Goal: Task Accomplishment & Management: Complete application form

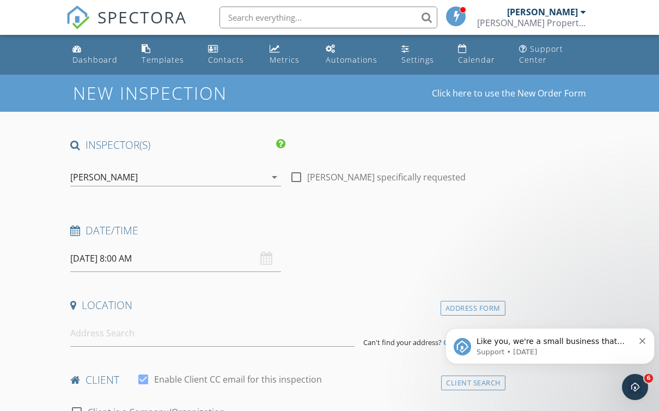
click at [260, 255] on input "[DATE] 8:00 AM" at bounding box center [175, 258] width 211 height 27
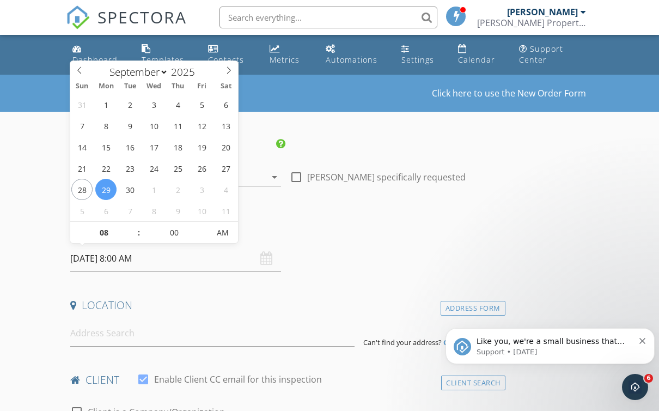
click at [81, 71] on icon at bounding box center [80, 70] width 8 height 8
click at [233, 68] on span at bounding box center [229, 68] width 19 height 15
click at [234, 70] on span at bounding box center [229, 68] width 19 height 15
select select "9"
type input "[DATE] 8:00 AM"
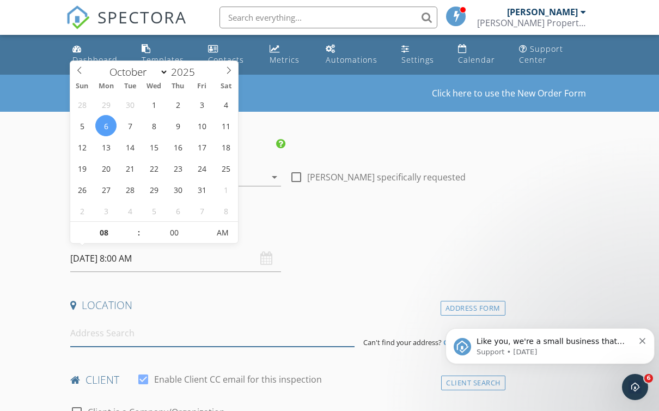
click at [138, 330] on input at bounding box center [212, 333] width 284 height 27
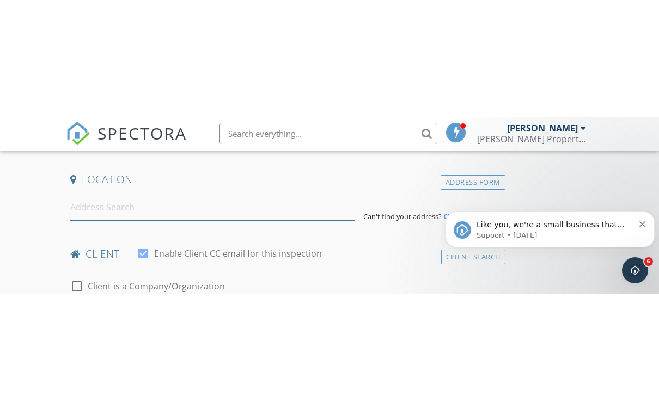
scroll to position [243, 0]
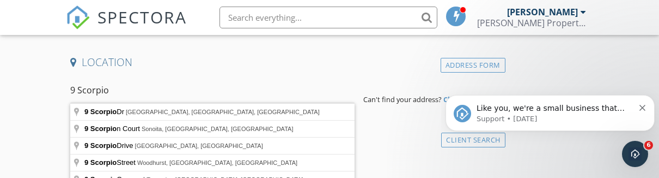
type input "9 Scorpio Dr, Great Falls, MT, USA"
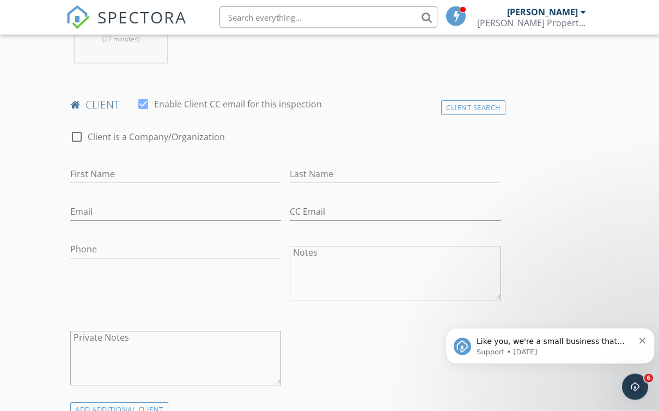
scroll to position [500, 0]
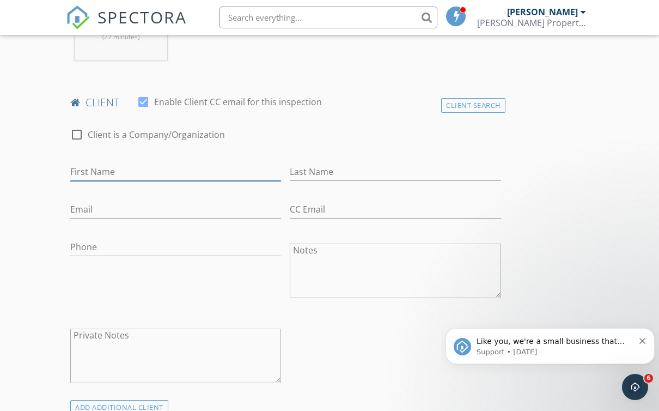
click at [130, 172] on input "First Name" at bounding box center [175, 172] width 211 height 18
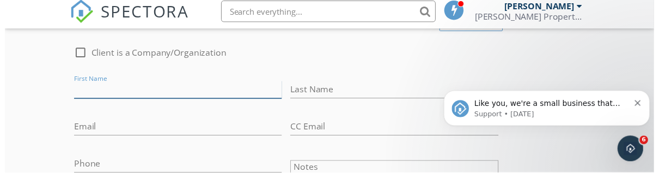
scroll to position [582, 0]
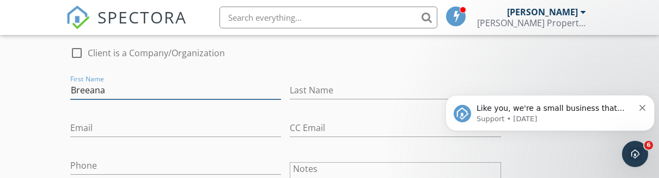
type input "Breeana"
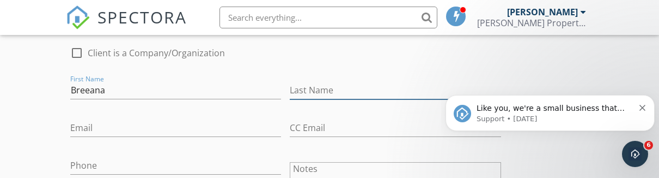
click at [329, 90] on input "Last Name" at bounding box center [395, 90] width 211 height 18
type input "Tokerud"
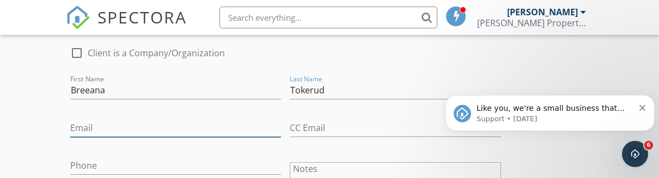
click at [105, 125] on input "Email" at bounding box center [175, 128] width 211 height 18
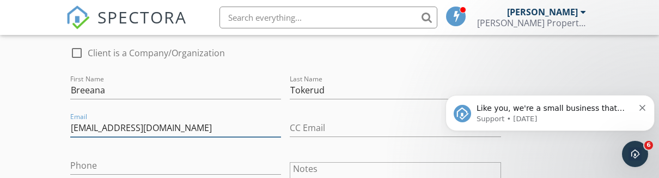
type input "[EMAIL_ADDRESS][DOMAIN_NAME]"
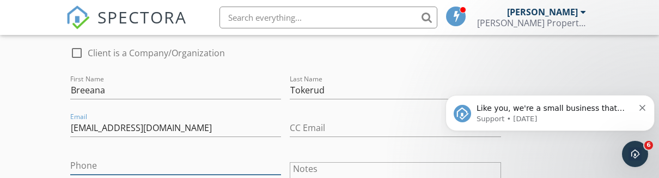
click at [216, 165] on input "Phone" at bounding box center [175, 165] width 211 height 18
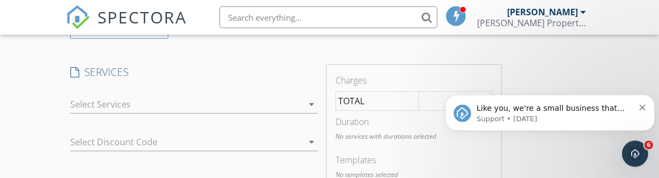
scroll to position [876, 0]
type input "[PHONE_NUMBER]"
click at [170, 100] on div at bounding box center [186, 103] width 233 height 17
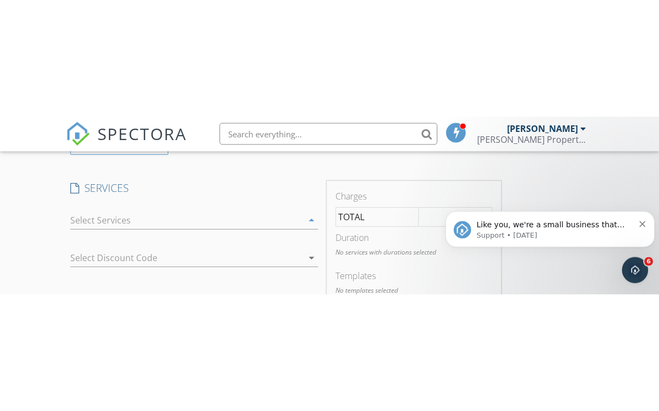
scroll to position [876, 0]
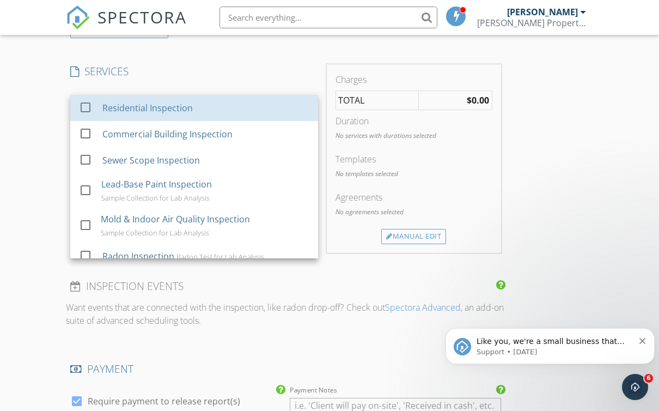
click at [175, 107] on div "Residential Inspection" at bounding box center [147, 107] width 90 height 13
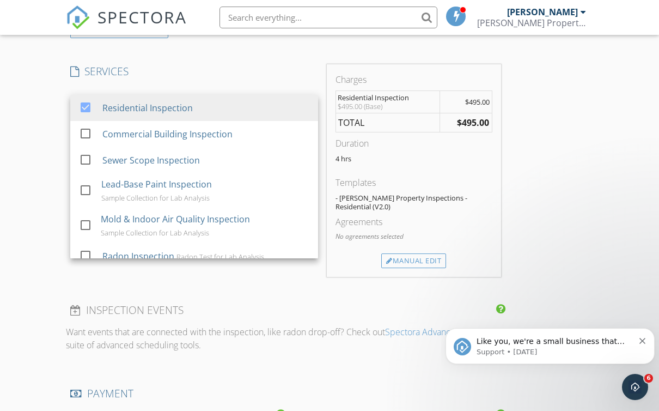
scroll to position [0, 0]
click at [282, 70] on h4 "SERVICES" at bounding box center [194, 71] width 248 height 14
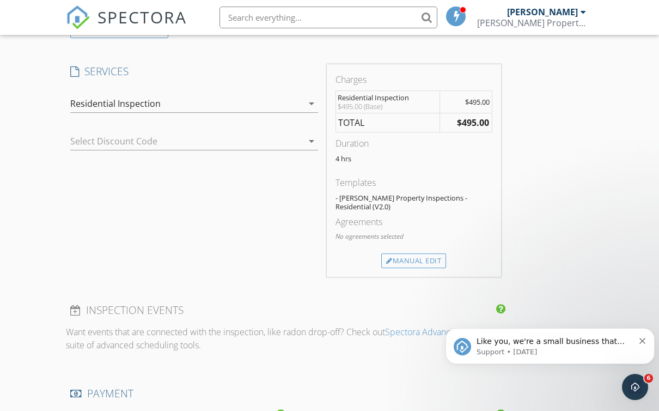
click at [140, 139] on div at bounding box center [178, 140] width 217 height 17
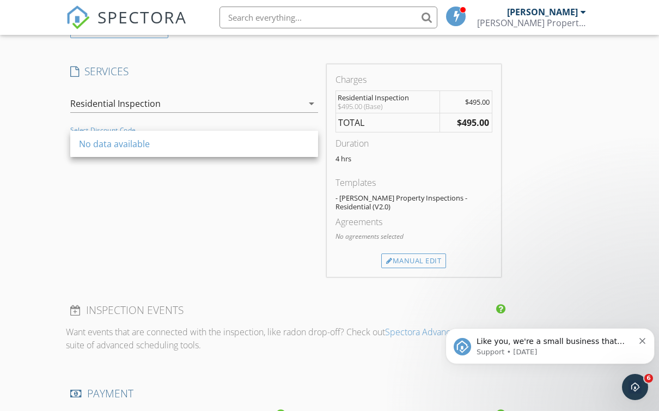
click at [99, 126] on div "Select Discount Code arrow_drop_down" at bounding box center [194, 143] width 248 height 35
click at [194, 101] on div "Residential Inspection" at bounding box center [186, 103] width 233 height 17
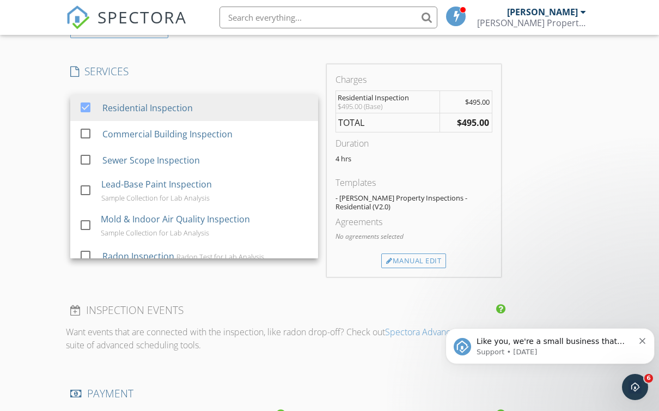
click at [223, 71] on h4 "SERVICES" at bounding box center [194, 71] width 248 height 14
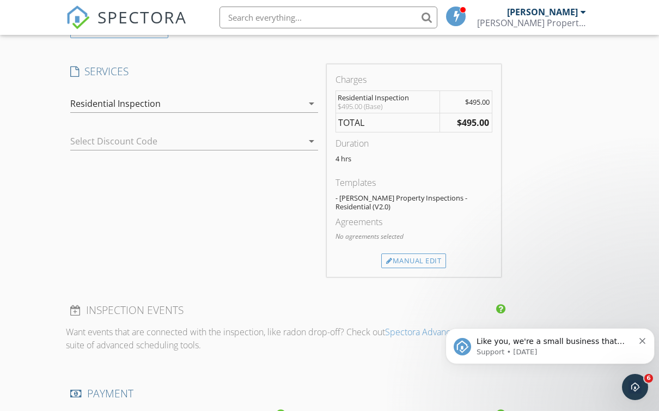
click at [97, 141] on div at bounding box center [178, 140] width 217 height 17
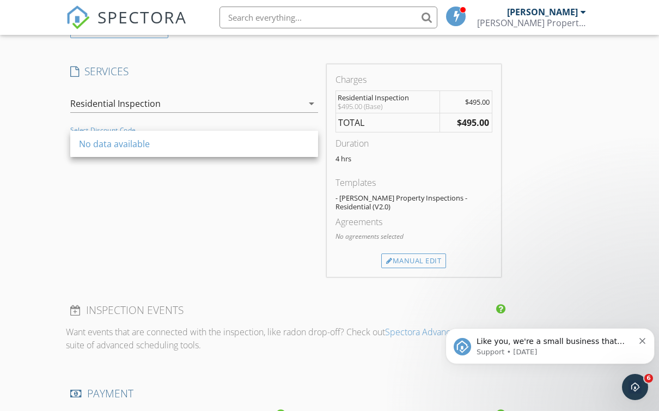
click at [146, 144] on div "No data available" at bounding box center [194, 143] width 230 height 13
click at [153, 124] on div "check_box Residential Inspection check_box_outline_blank Commercial Building In…" at bounding box center [194, 123] width 257 height 75
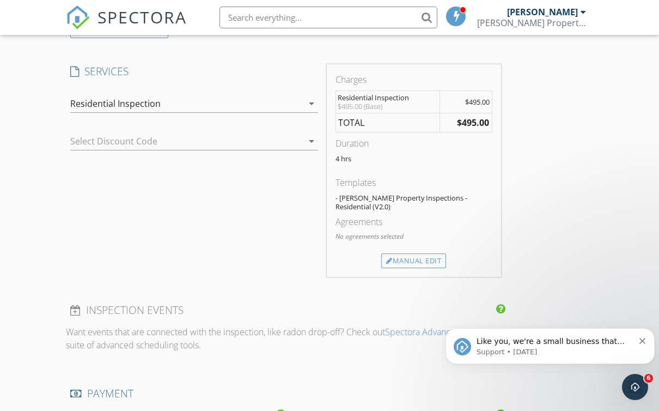
click at [309, 141] on icon "arrow_drop_down" at bounding box center [311, 141] width 13 height 13
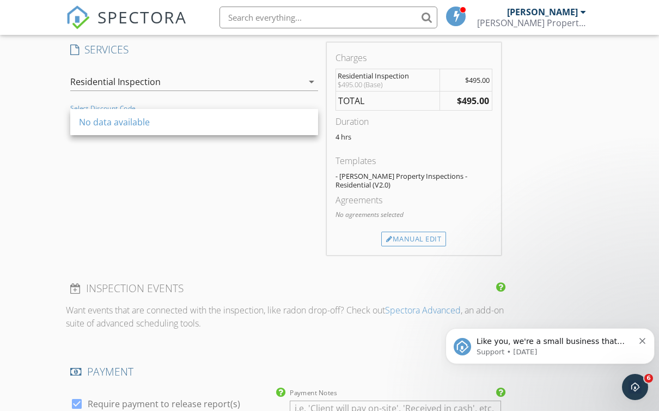
scroll to position [911, 0]
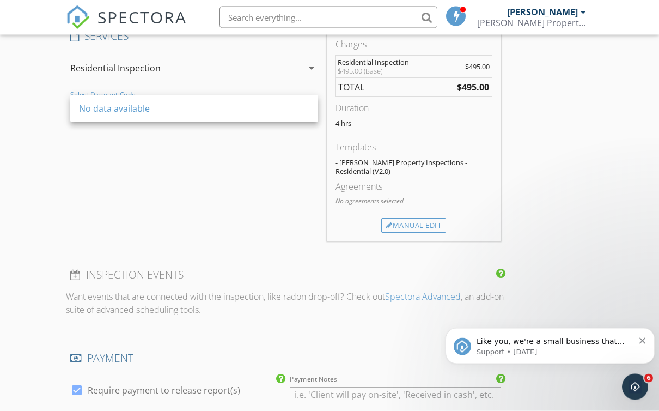
click at [417, 227] on div "Manual Edit" at bounding box center [413, 225] width 65 height 15
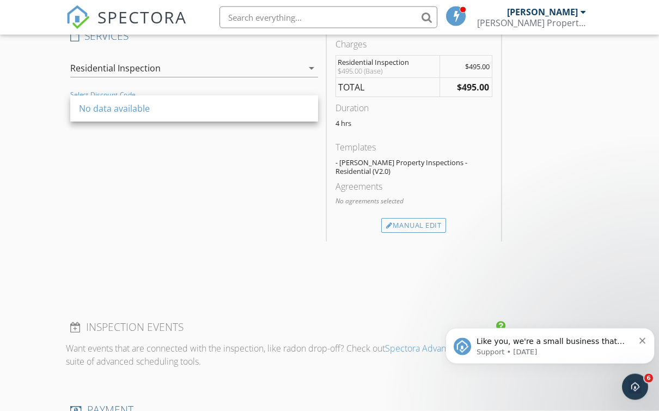
scroll to position [912, 0]
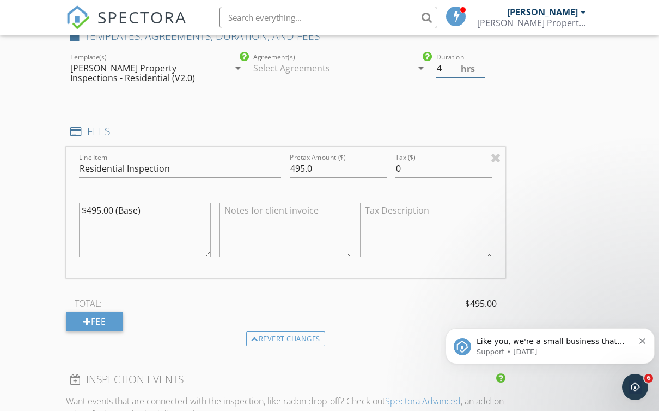
click at [443, 70] on input "4" at bounding box center [460, 68] width 48 height 18
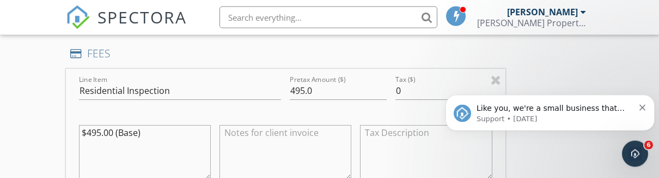
scroll to position [997, 0]
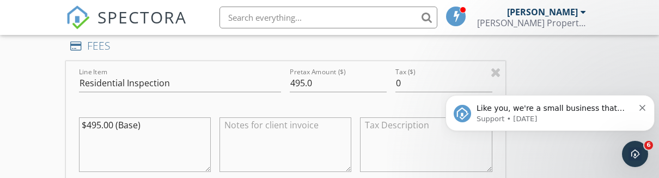
type input "6"
click at [297, 83] on input "495.0" at bounding box center [338, 83] width 97 height 18
click at [295, 82] on input "495.0" at bounding box center [338, 83] width 97 height 18
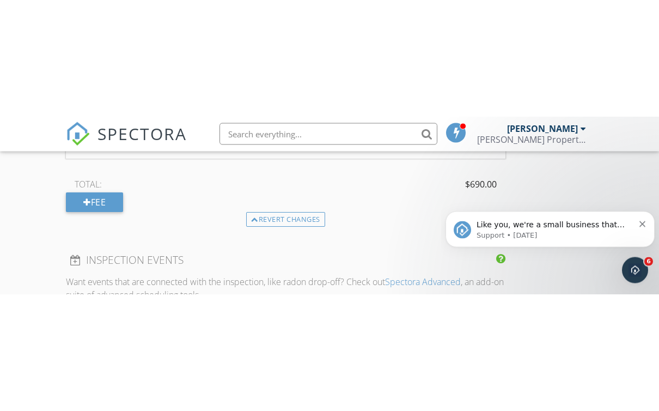
scroll to position [1148, 0]
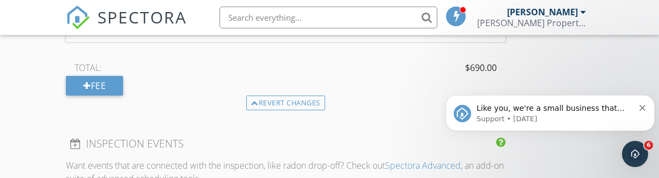
type input "690.00"
click at [99, 87] on div "Fee" at bounding box center [94, 86] width 57 height 20
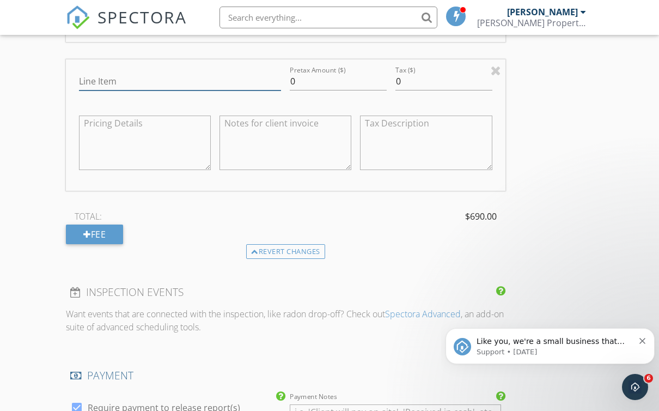
click at [119, 76] on input "Line Item" at bounding box center [180, 81] width 202 height 18
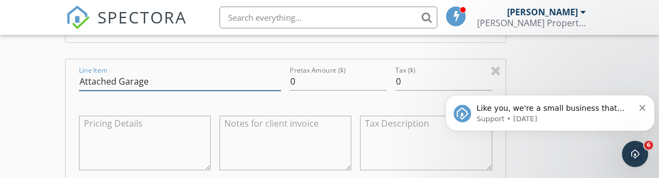
type input "Attached Garage"
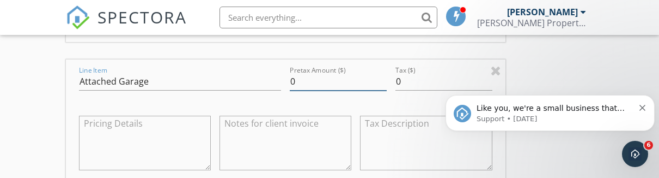
click at [315, 81] on input "0" at bounding box center [338, 81] width 97 height 18
click at [317, 83] on input "0" at bounding box center [338, 81] width 97 height 18
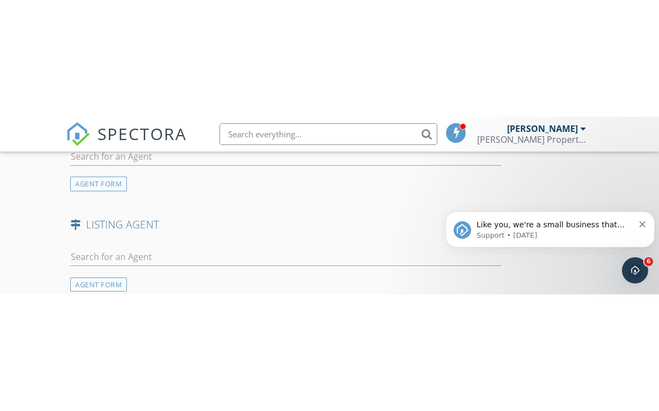
scroll to position [1646, 0]
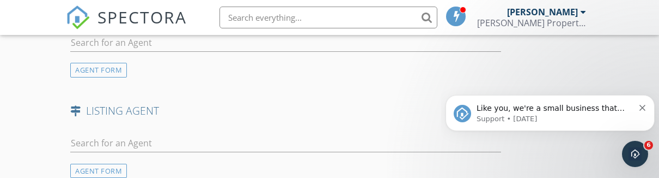
type input "200.00"
click at [646, 108] on button "Dismiss notification" at bounding box center [643, 106] width 7 height 9
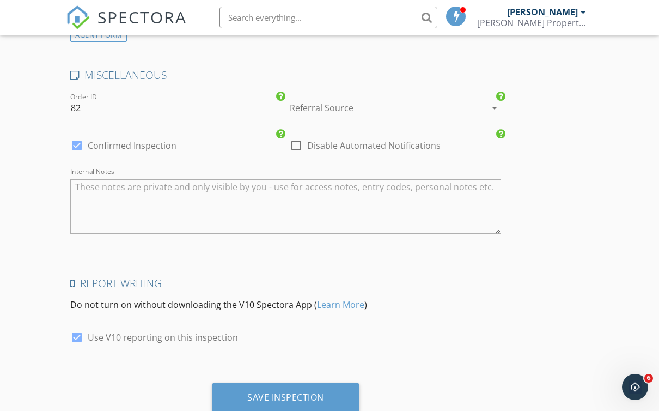
scroll to position [1782, 0]
click at [237, 391] on div "Save Inspection" at bounding box center [286, 397] width 147 height 29
